Goal: Transaction & Acquisition: Purchase product/service

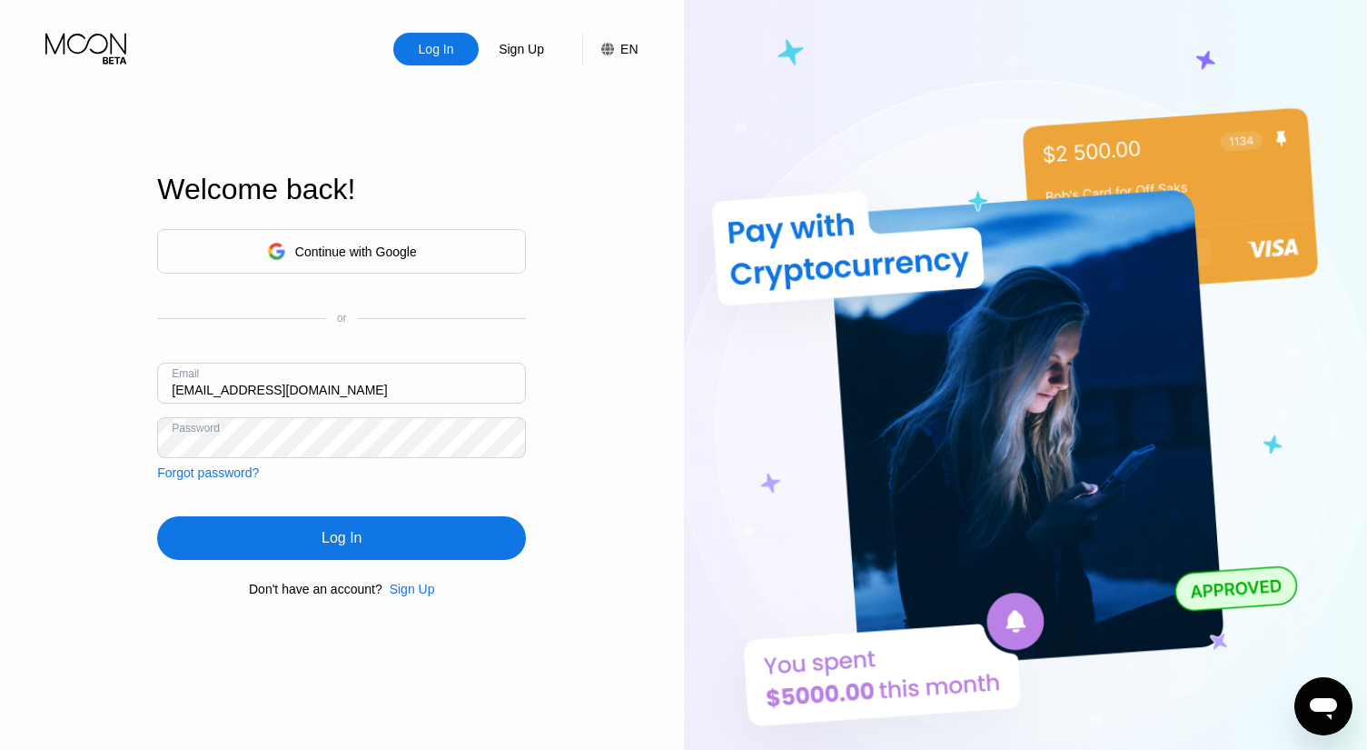
click at [391, 555] on div "Log In" at bounding box center [341, 538] width 369 height 44
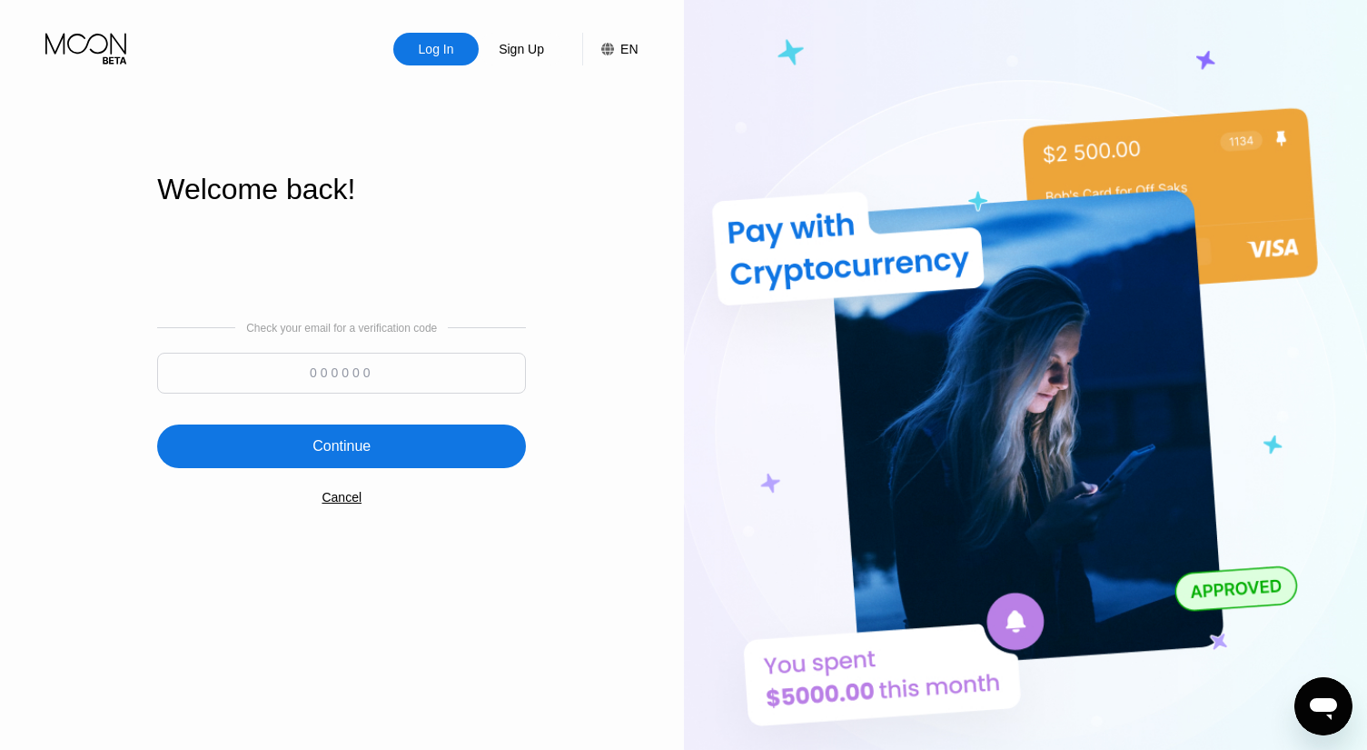
click at [381, 371] on input at bounding box center [341, 373] width 369 height 41
paste input "398276"
type input "398276"
click at [367, 439] on div "Continue" at bounding box center [342, 446] width 58 height 18
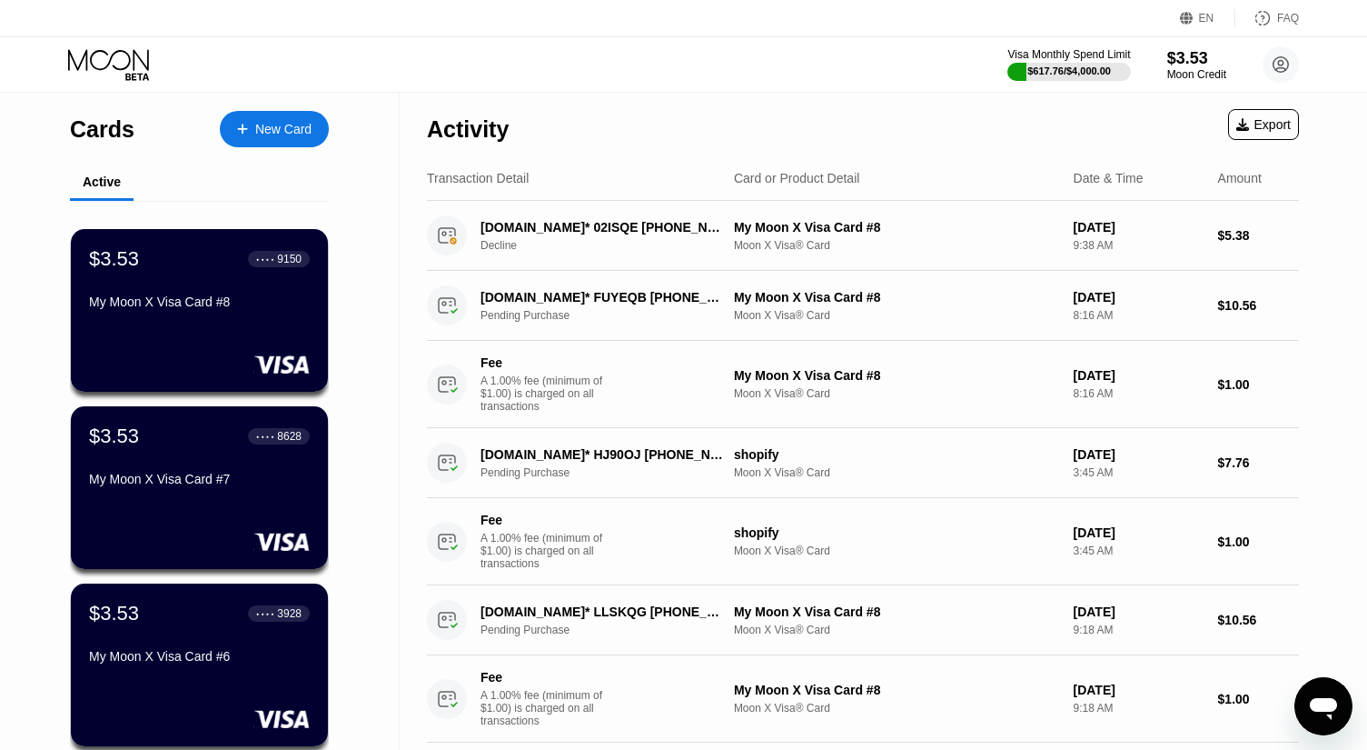
click at [868, 101] on div "Activity Export" at bounding box center [863, 125] width 872 height 64
click at [1177, 56] on div "$3.53" at bounding box center [1197, 57] width 61 height 19
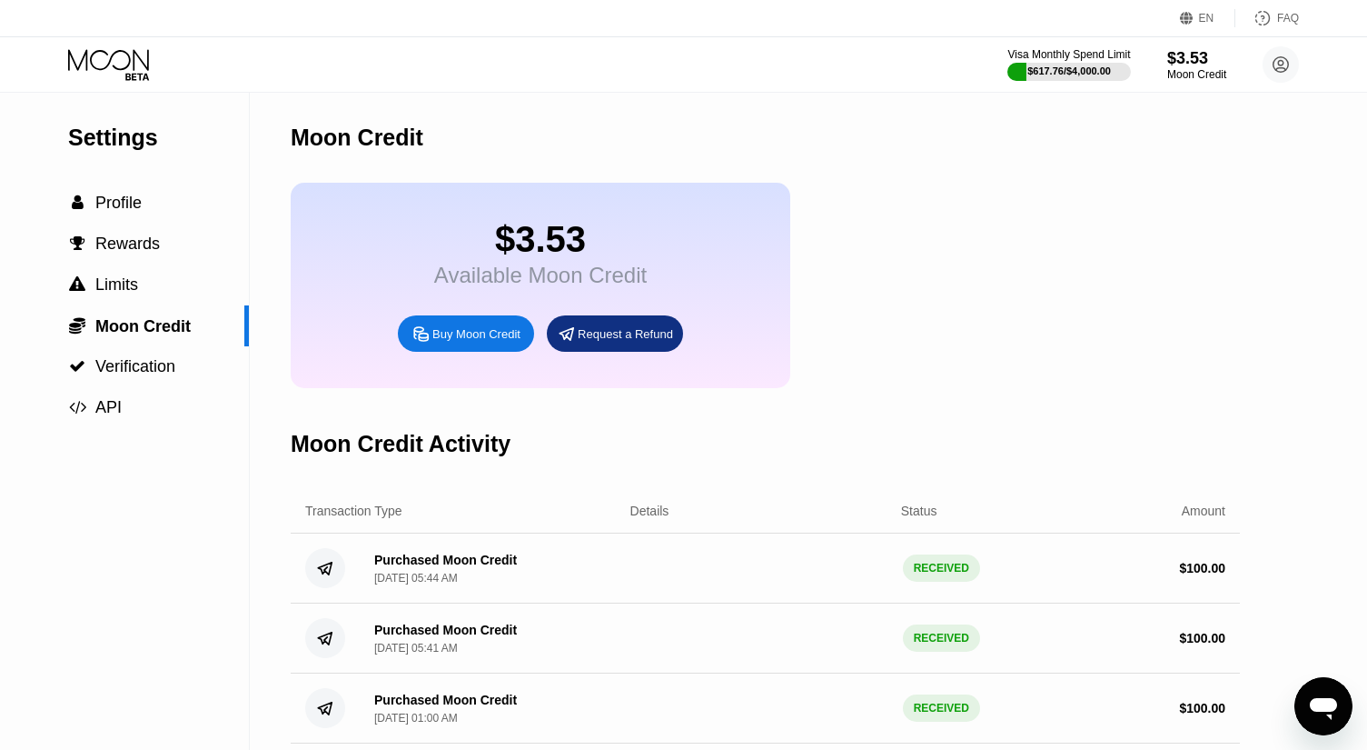
click at [473, 342] on div "Buy Moon Credit" at bounding box center [476, 333] width 88 height 15
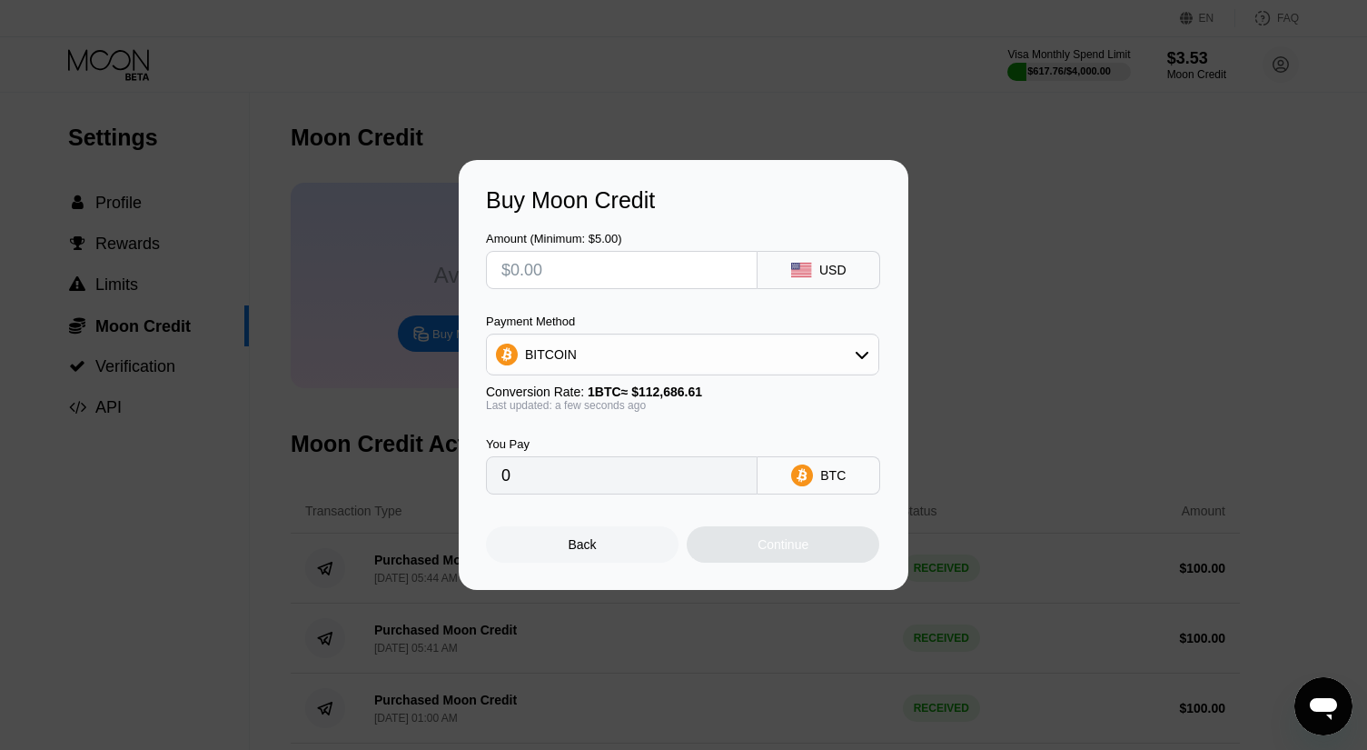
click at [570, 268] on input "text" at bounding box center [622, 270] width 241 height 36
type input "$70"
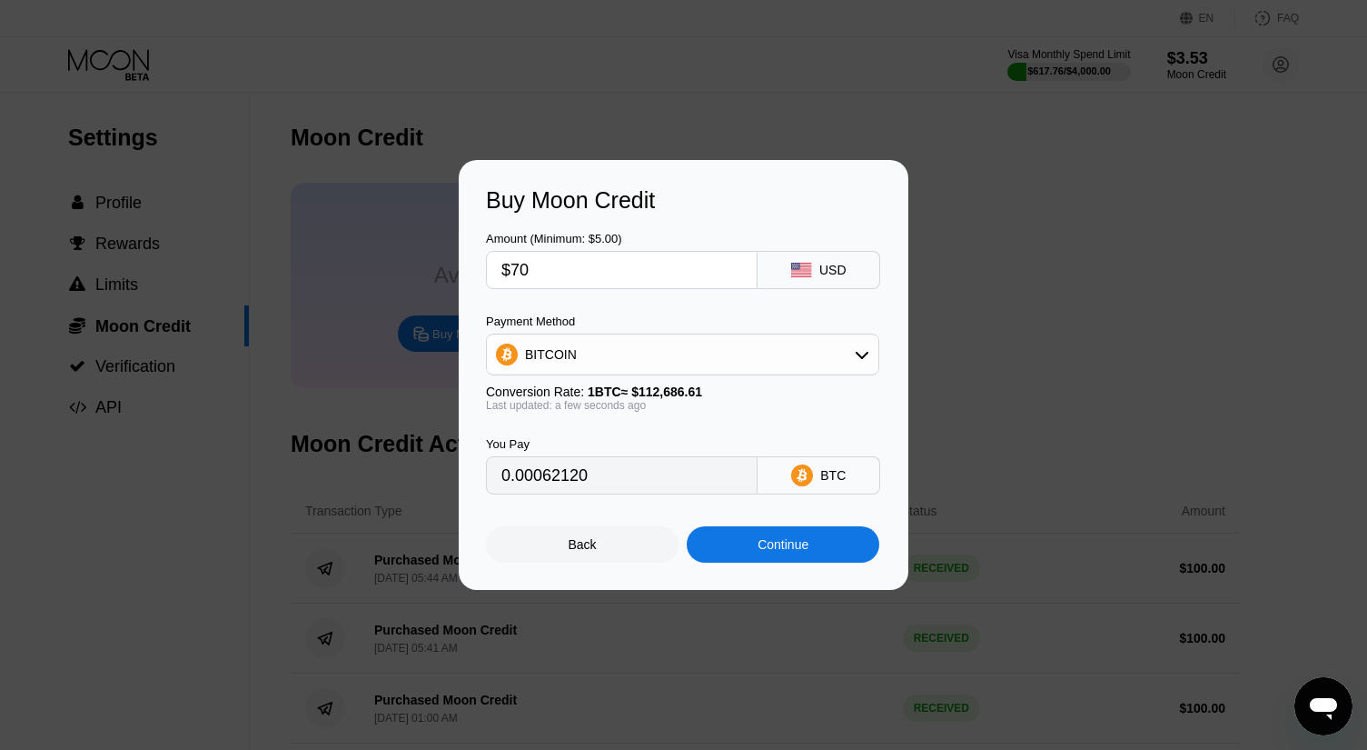
type input "0.00062120"
type input "$7"
type input "$100"
type input "0.00088742"
type input "$100"
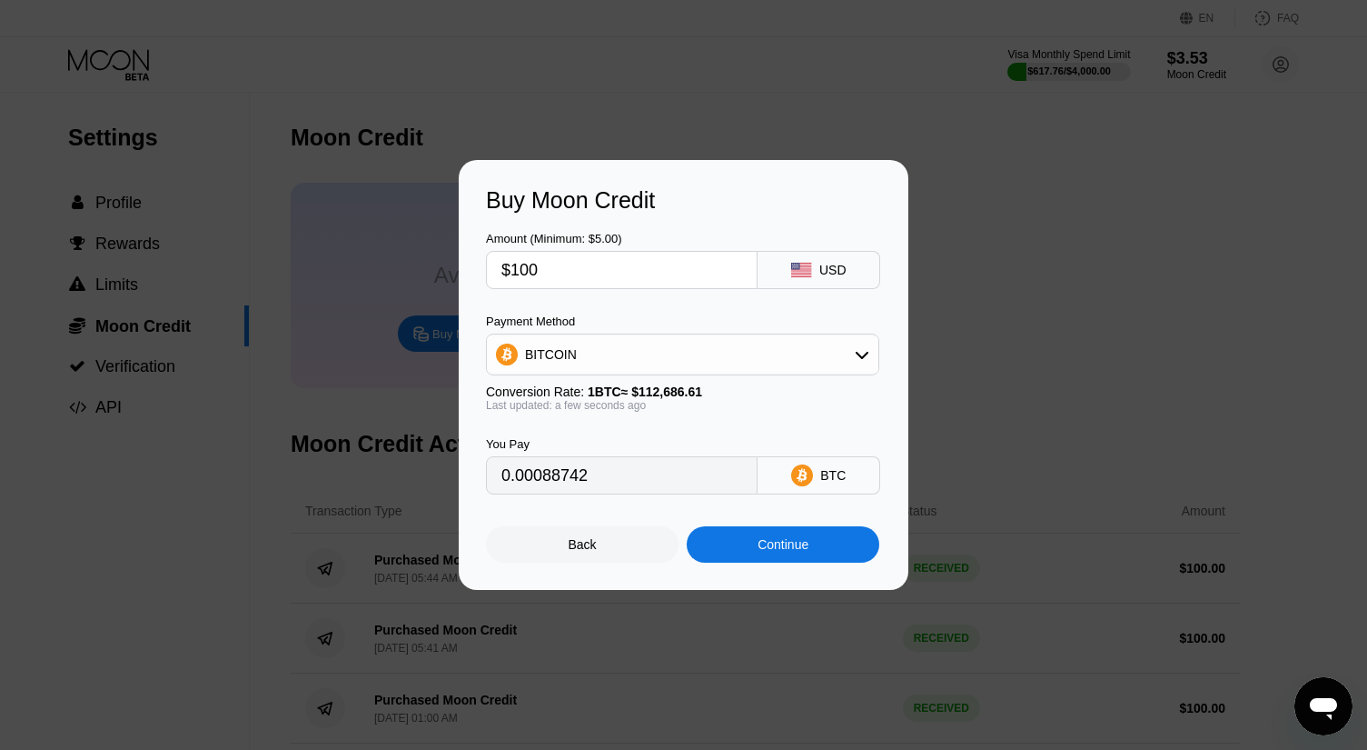
click at [698, 360] on div "BITCOIN" at bounding box center [683, 354] width 392 height 36
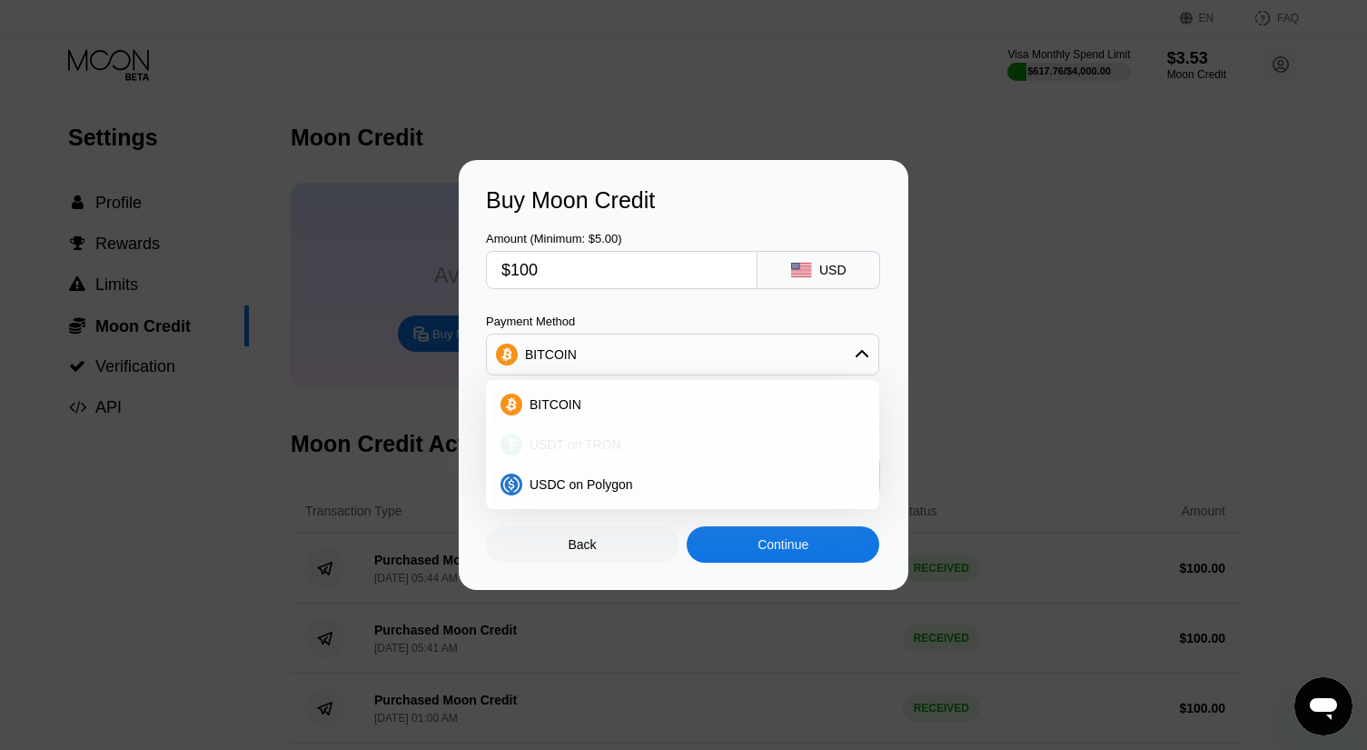
click at [581, 440] on span "USDT on TRON" at bounding box center [576, 444] width 92 height 15
type input "101.01"
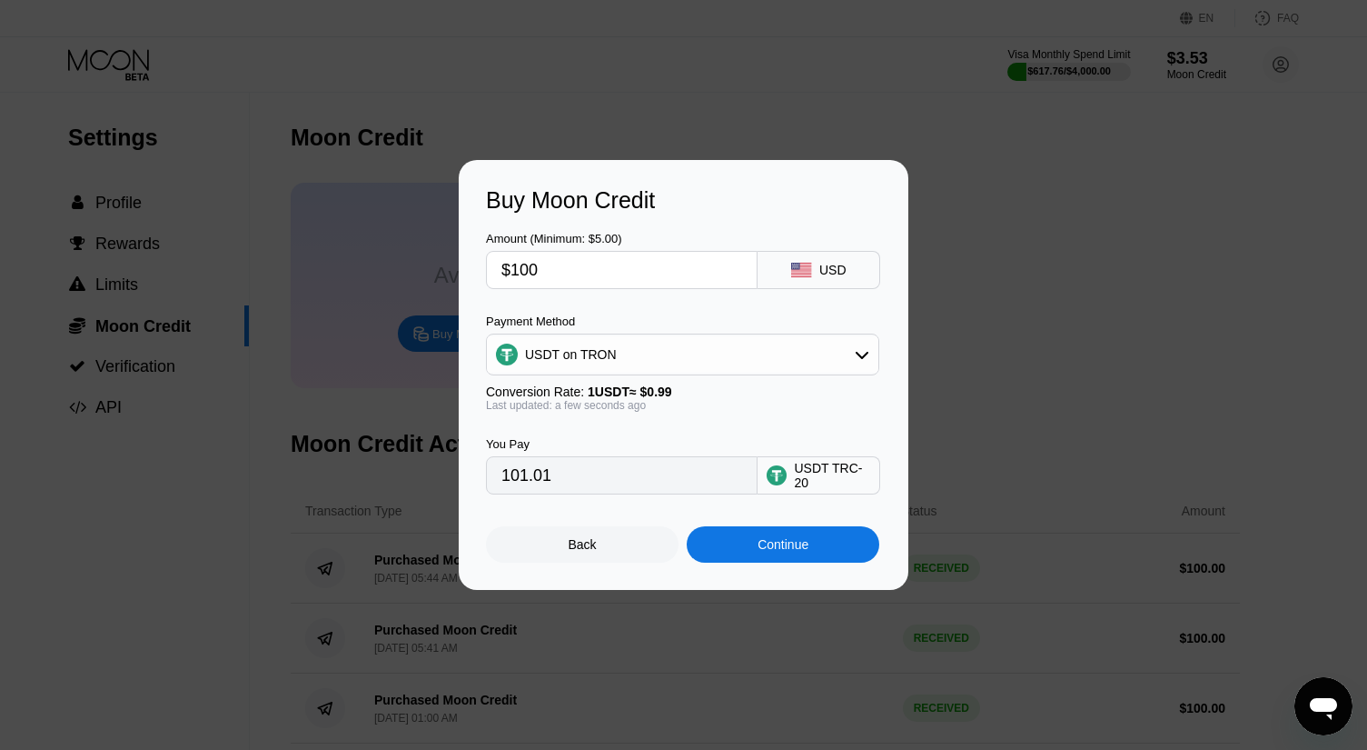
click at [785, 546] on div "Continue" at bounding box center [783, 544] width 51 height 15
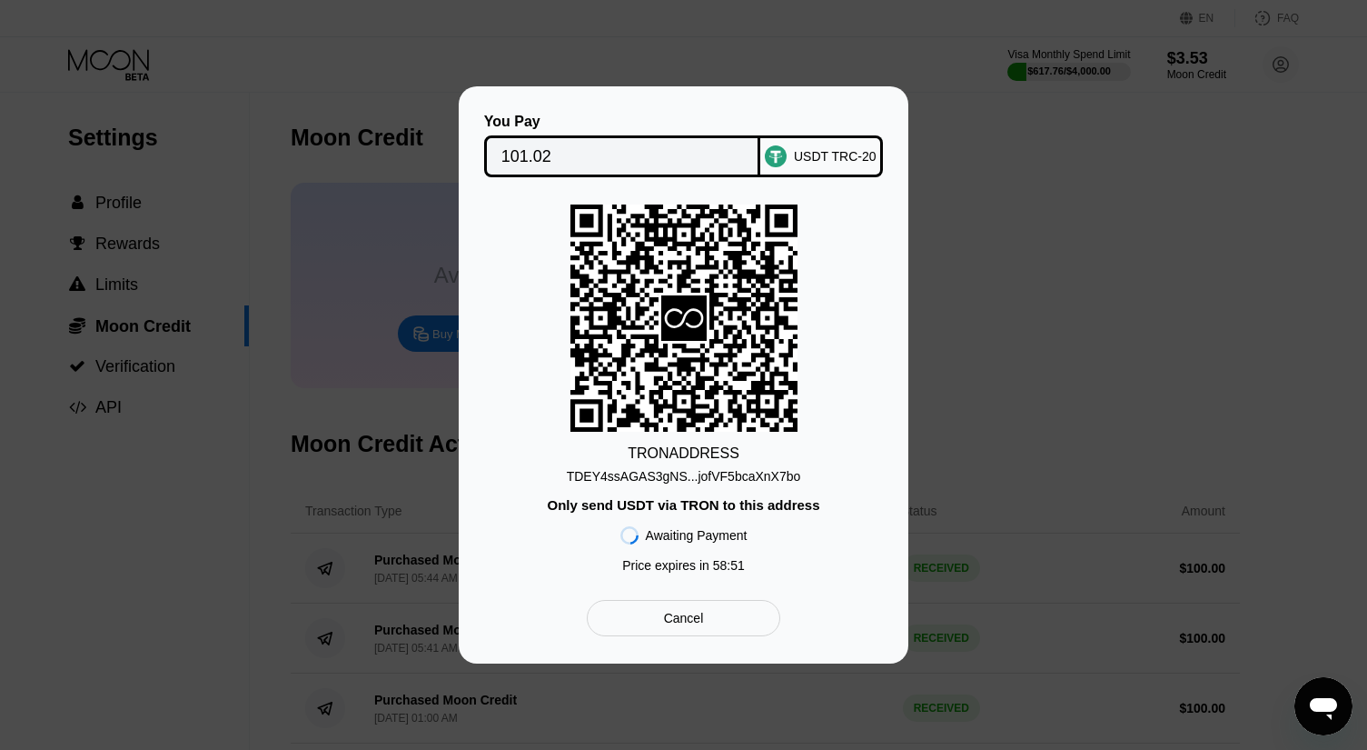
click at [723, 472] on div "TDEY4ssAGAS3gNS...jofVF5bcaXnX7bo" at bounding box center [684, 476] width 234 height 15
click at [746, 472] on div "TDEY4ssAGAS3gNS...jofVF5bcaXnX7bo" at bounding box center [684, 476] width 234 height 15
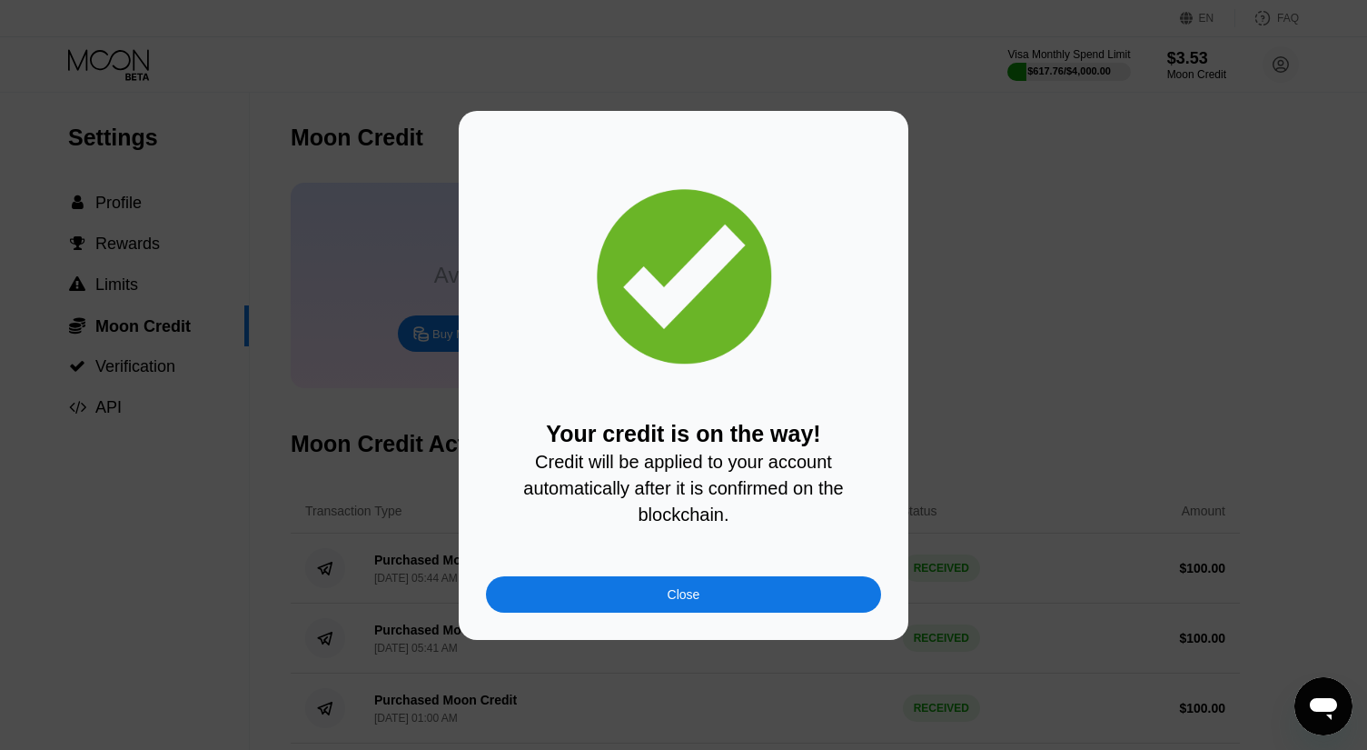
click at [577, 598] on div "Close" at bounding box center [683, 594] width 395 height 36
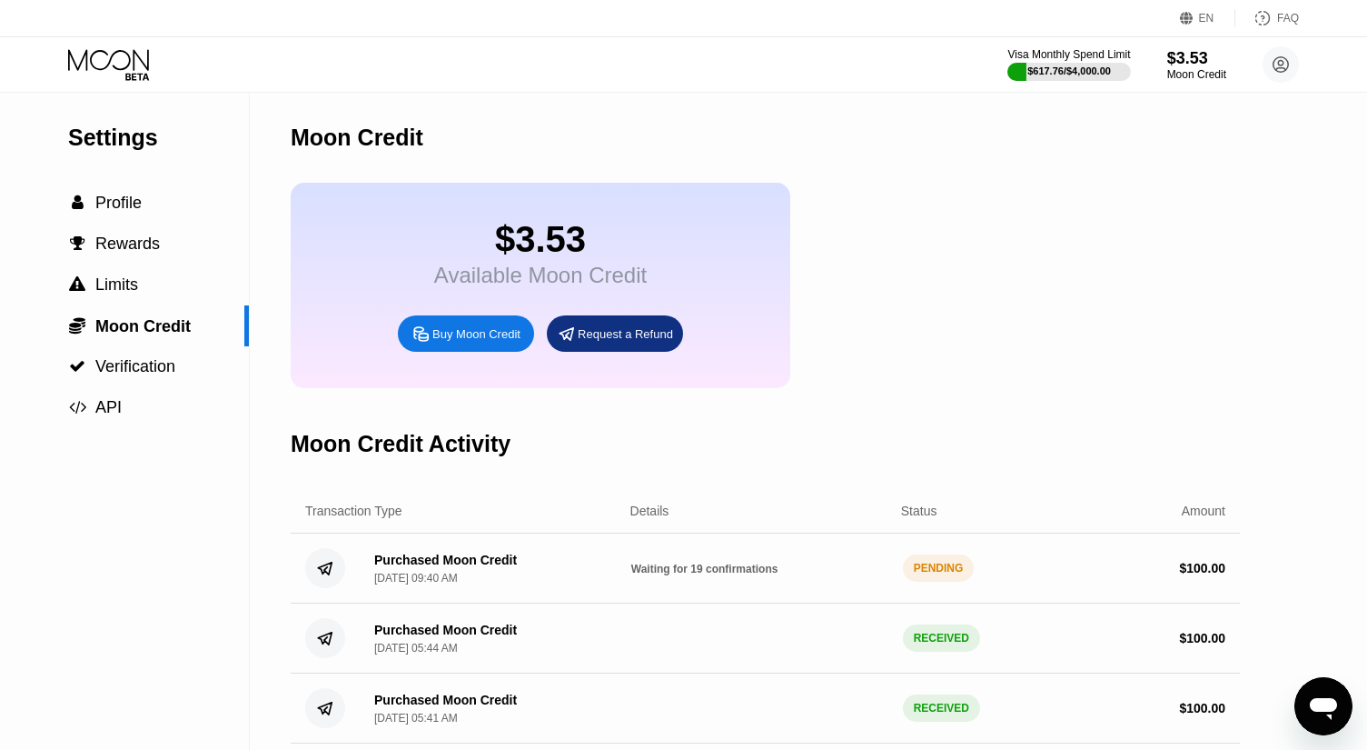
click at [1118, 270] on div "$3.53 Available Moon Credit Buy Moon Credit Request a Refund" at bounding box center [765, 285] width 949 height 205
